Goal: Task Accomplishment & Management: Manage account settings

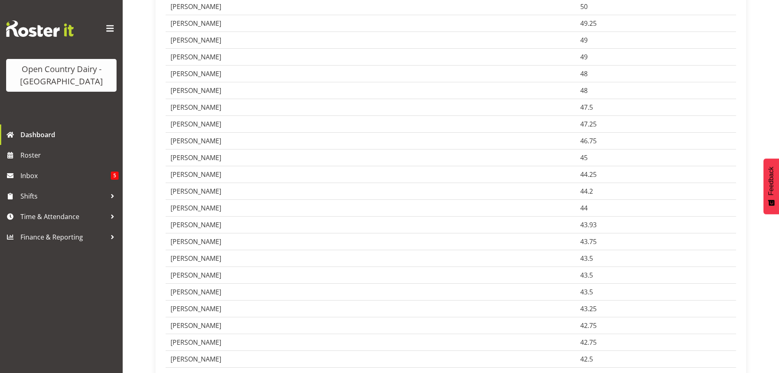
scroll to position [328, 0]
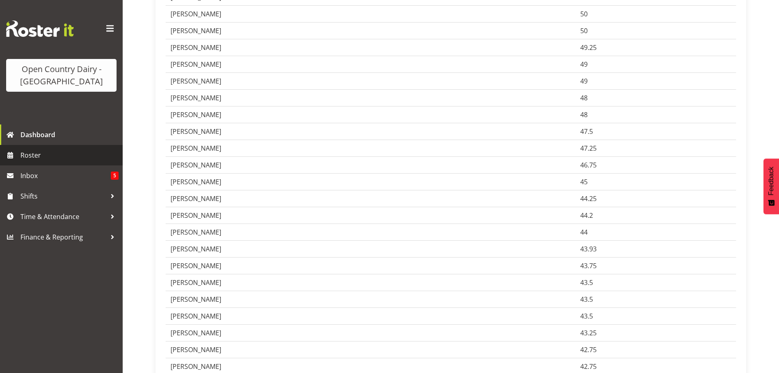
click at [38, 153] on span "Roster" at bounding box center [69, 155] width 98 height 12
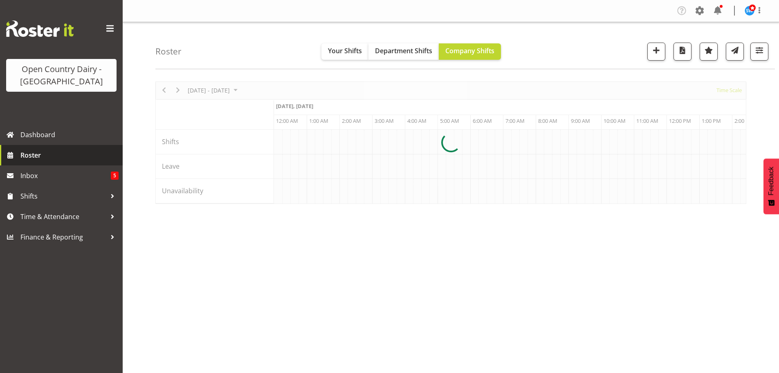
scroll to position [0, 3435]
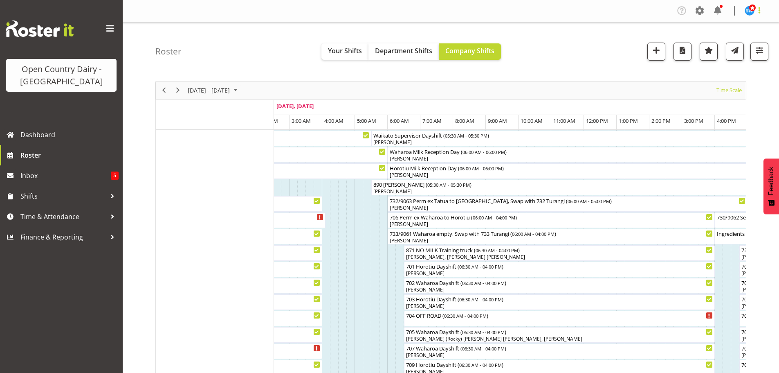
click at [760, 7] on span at bounding box center [760, 10] width 10 height 10
click at [716, 41] on link "Log Out" at bounding box center [725, 43] width 79 height 15
